Goal: Information Seeking & Learning: Understand process/instructions

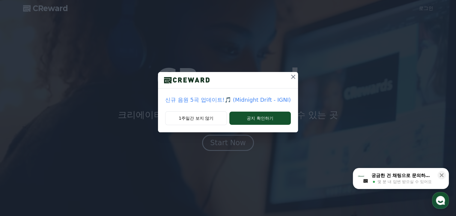
click at [291, 77] on icon at bounding box center [293, 77] width 4 height 4
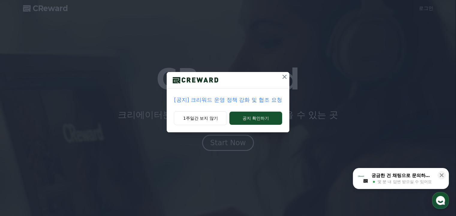
click at [284, 75] on icon at bounding box center [284, 76] width 7 height 7
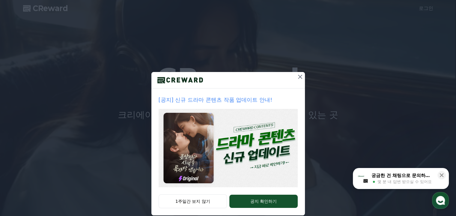
click at [297, 77] on icon at bounding box center [300, 76] width 7 height 7
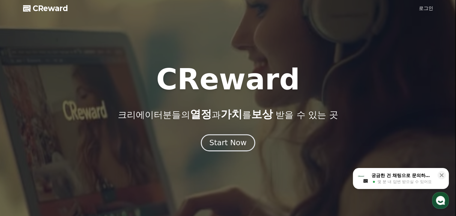
click at [233, 138] on div "Start Now" at bounding box center [227, 143] width 37 height 10
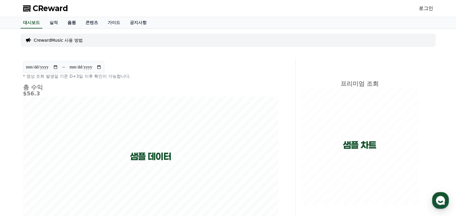
click at [70, 21] on link "음원" at bounding box center [72, 22] width 18 height 11
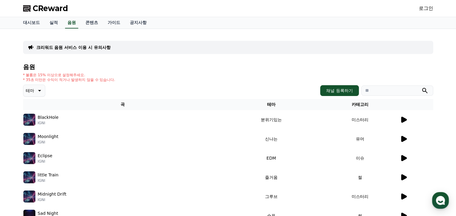
click at [402, 118] on icon at bounding box center [404, 120] width 6 height 6
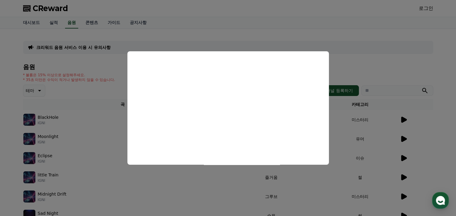
click at [408, 136] on button "close modal" at bounding box center [228, 108] width 456 height 216
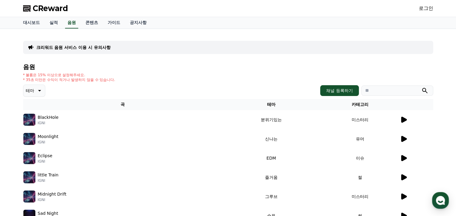
click at [405, 139] on icon at bounding box center [404, 139] width 6 height 6
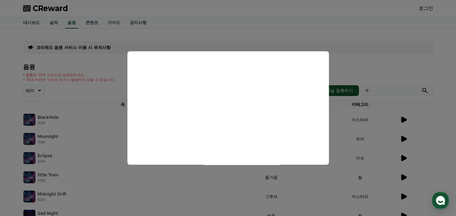
click at [369, 54] on button "close modal" at bounding box center [228, 108] width 456 height 216
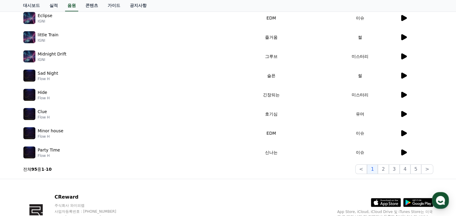
scroll to position [150, 0]
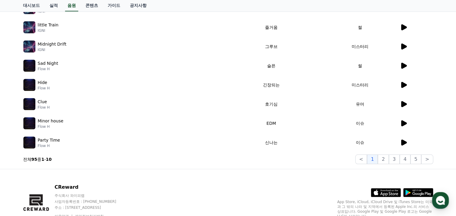
click at [405, 141] on icon at bounding box center [404, 142] width 6 height 6
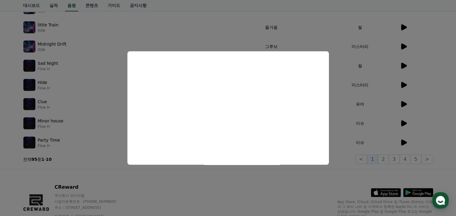
click at [323, 182] on button "close modal" at bounding box center [228, 108] width 456 height 216
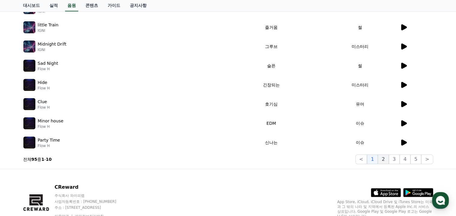
click at [385, 159] on button "2" at bounding box center [383, 159] width 11 height 10
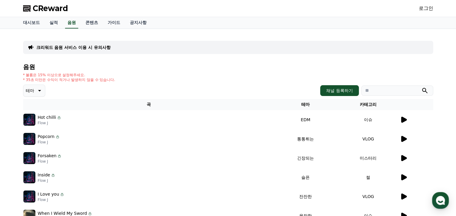
click at [300, 105] on th "테마" at bounding box center [305, 104] width 63 height 11
click at [61, 78] on p "* 35초 미만은 수익이 적거나 발생하지 않을 수 있습니다." at bounding box center [69, 79] width 92 height 5
click at [112, 21] on link "가이드" at bounding box center [114, 22] width 22 height 11
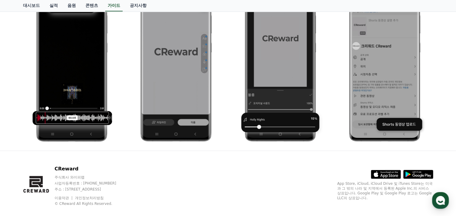
scroll to position [326, 0]
